Goal: Book appointment/travel/reservation

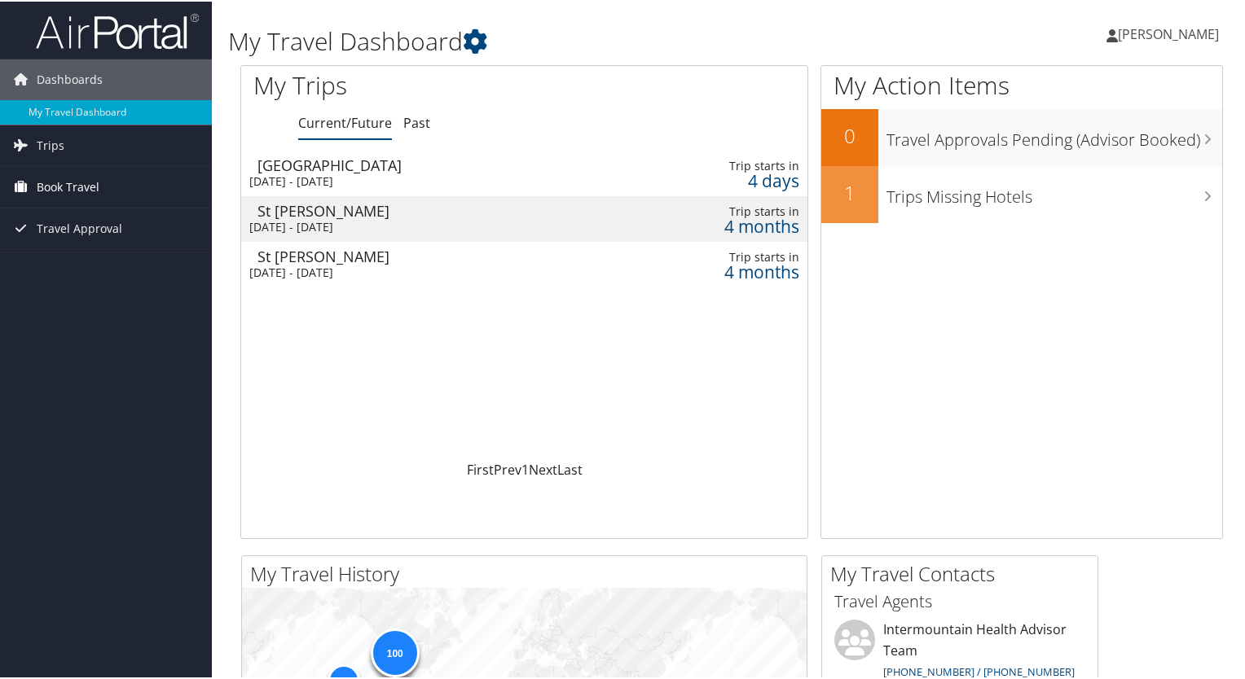
click at [88, 180] on span "Book Travel" at bounding box center [68, 185] width 63 height 41
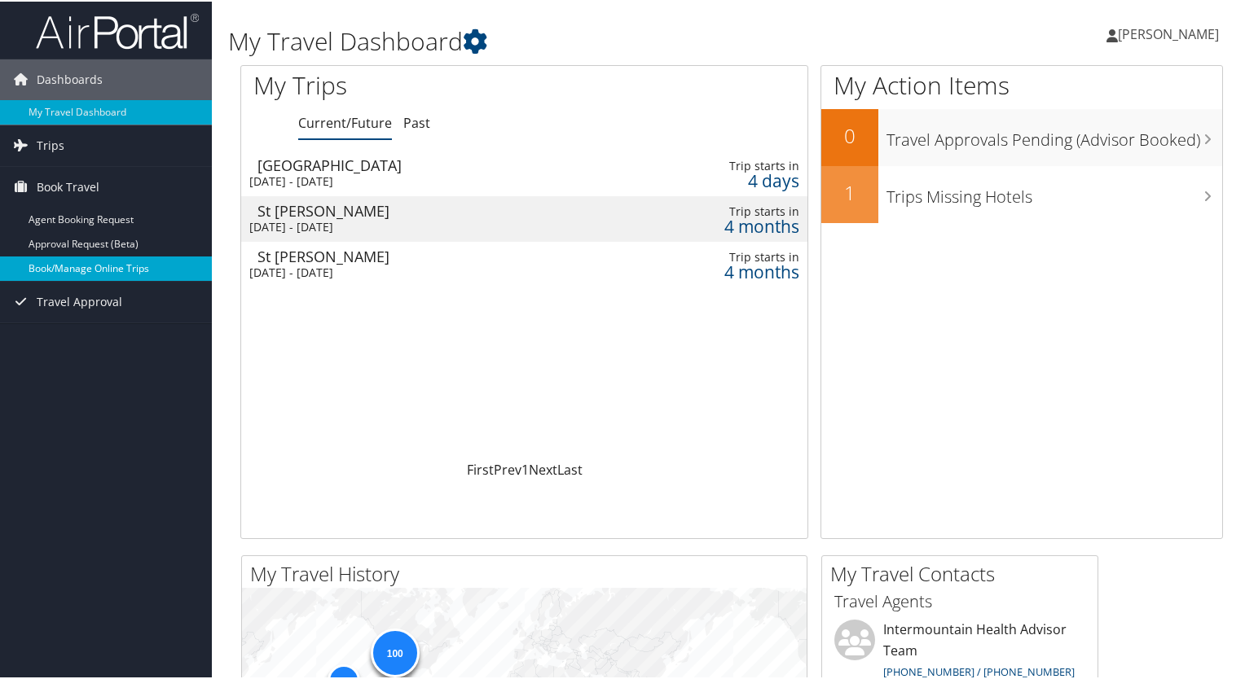
click at [91, 261] on link "Book/Manage Online Trips" at bounding box center [106, 267] width 212 height 24
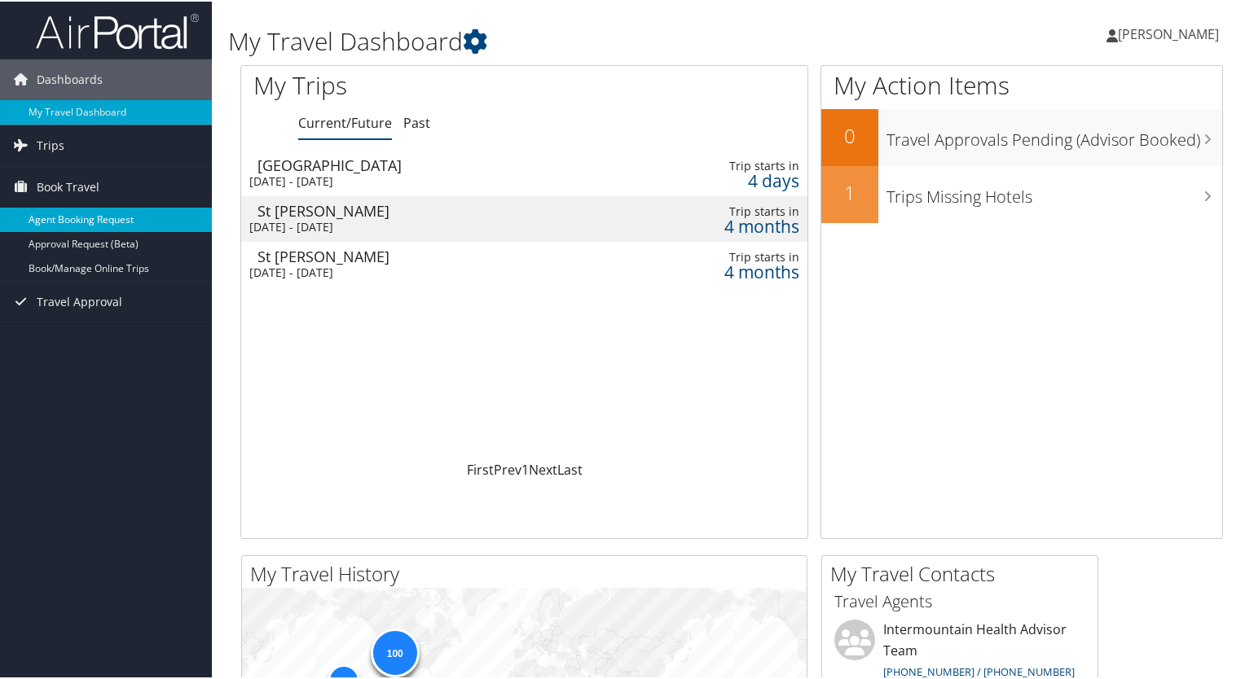
click at [165, 214] on link "Agent Booking Request" at bounding box center [106, 218] width 212 height 24
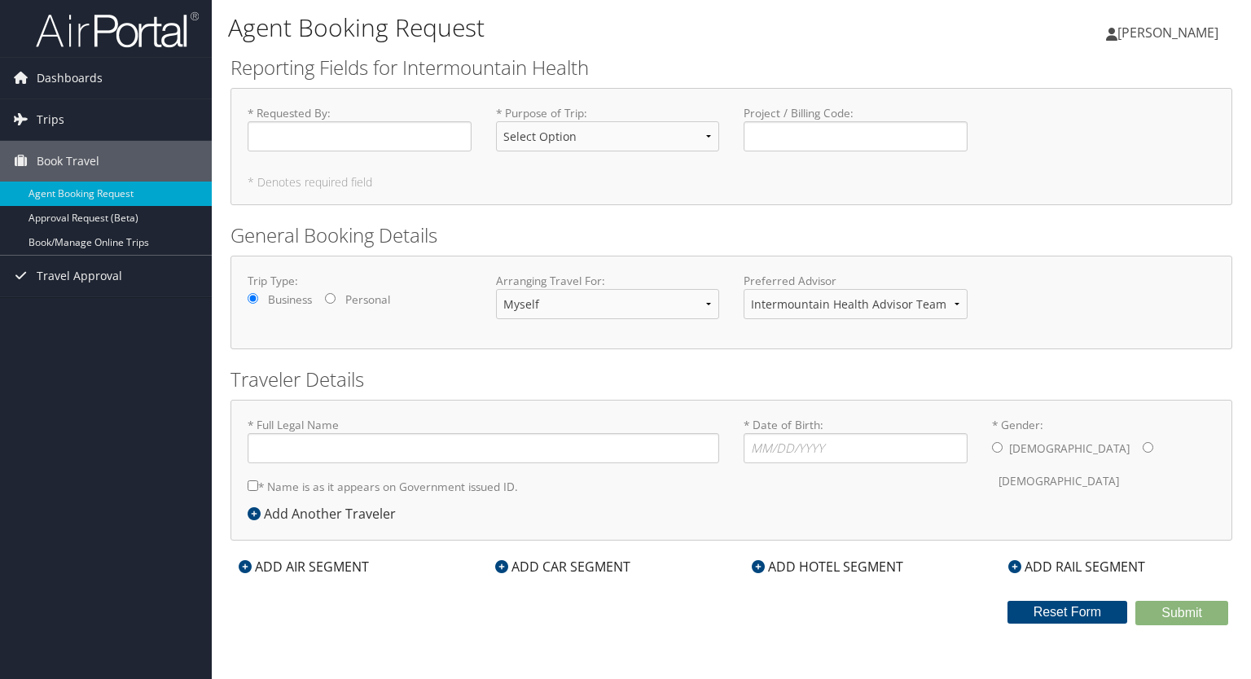
type input "[PERSON_NAME]"
click at [72, 241] on link "Book/Manage Online Trips" at bounding box center [106, 243] width 212 height 24
